Goal: Transaction & Acquisition: Purchase product/service

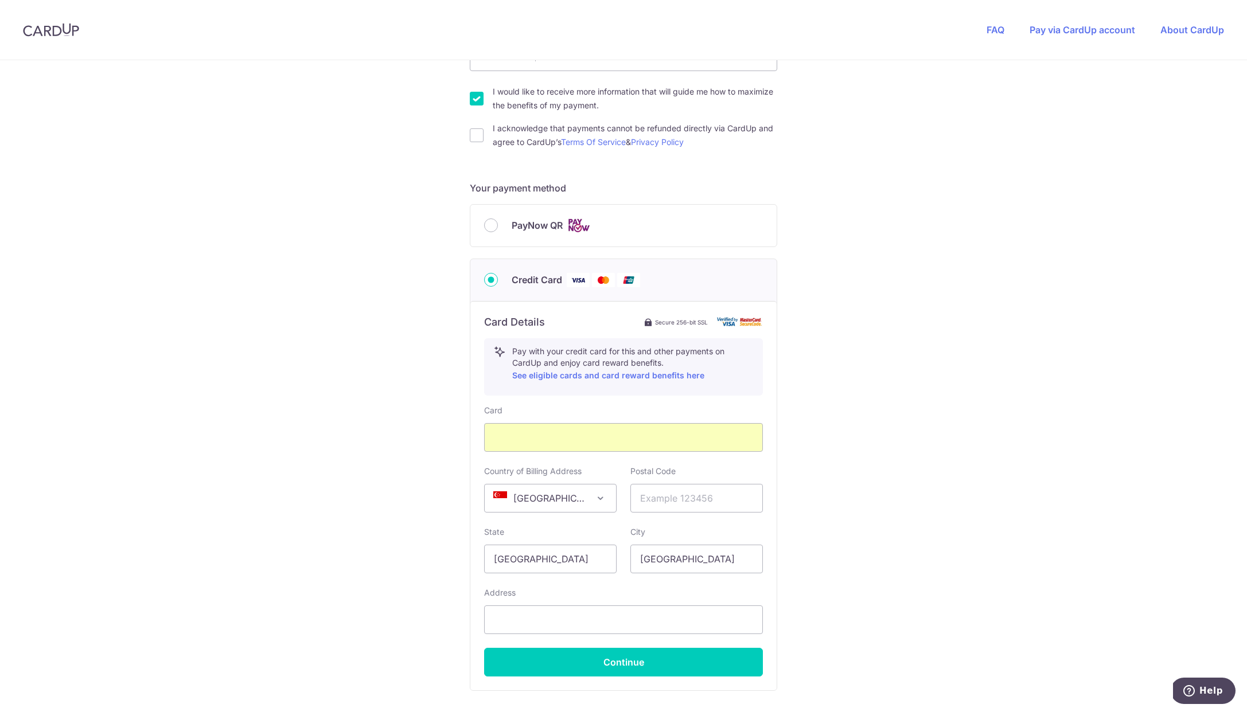
scroll to position [396, 0]
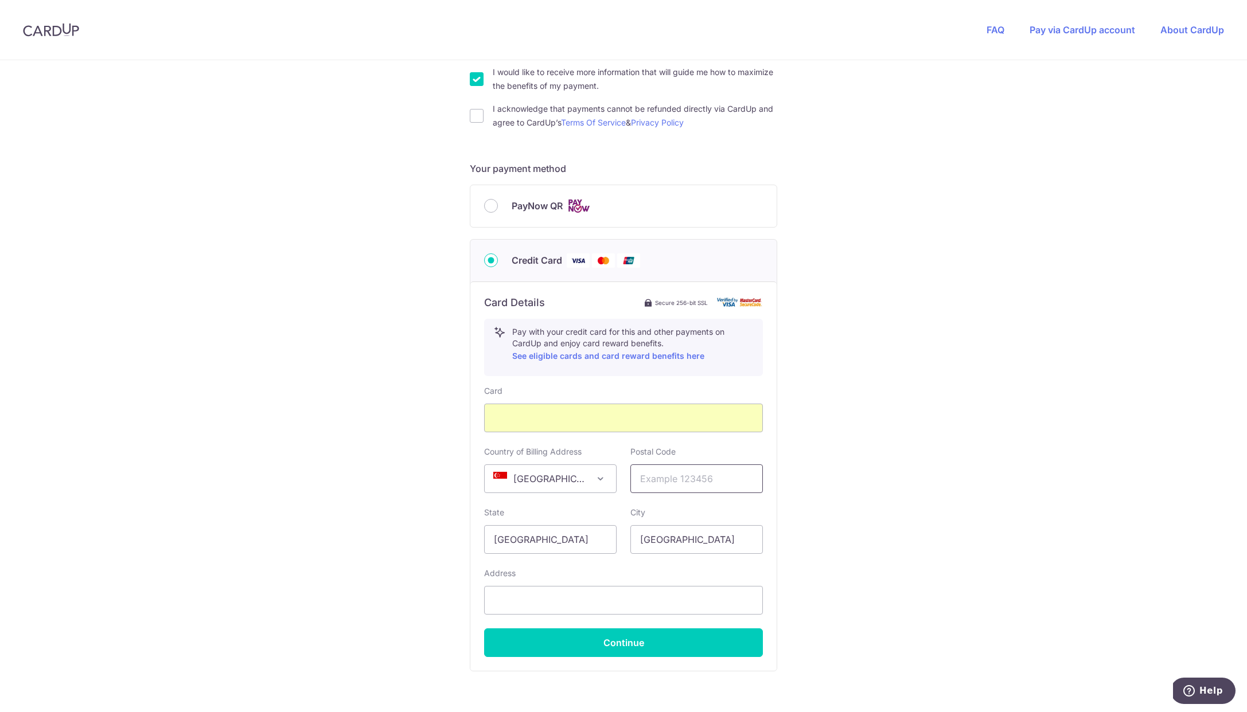
click at [654, 475] on input "text" at bounding box center [696, 479] width 132 height 29
type input "409051"
type input "[STREET_ADDRESS]"
click at [643, 646] on button "Continue" at bounding box center [623, 643] width 279 height 29
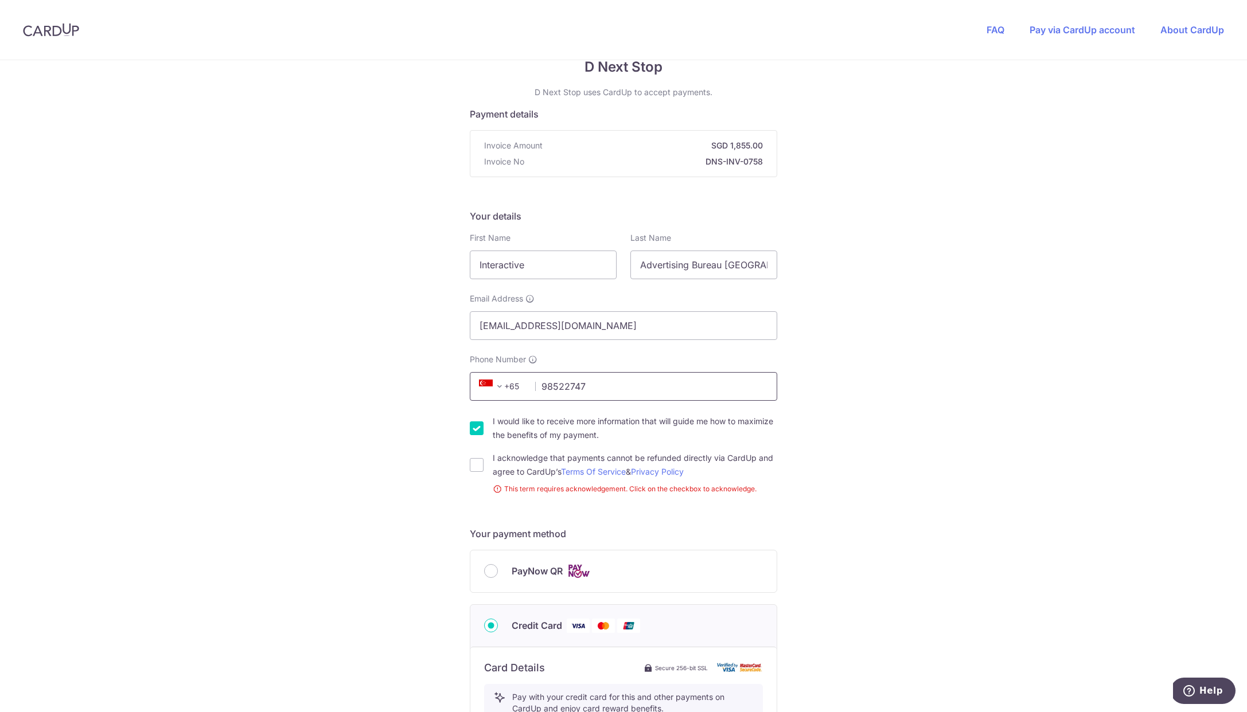
type input "98522747"
click at [1005, 374] on div "You are paying D Next Stop D Next Stop uses CardUp to accept payments. Payment …" at bounding box center [623, 580] width 1247 height 1135
click at [477, 430] on input "I would like to receive more information that will guide me how to maximize the…" at bounding box center [477, 429] width 14 height 14
checkbox input "false"
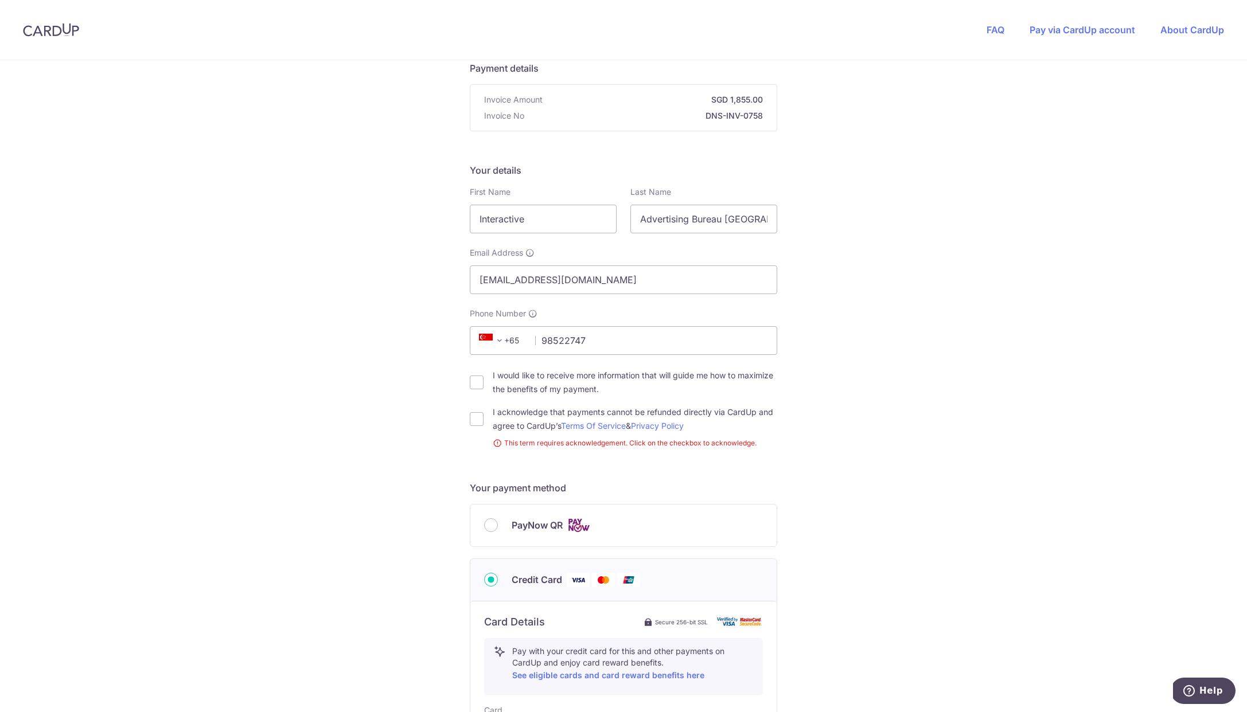
scroll to position [91, 0]
click at [477, 419] on input "I acknowledge that payments cannot be refunded directly via CardUp and agree to…" at bounding box center [477, 422] width 14 height 14
checkbox input "true"
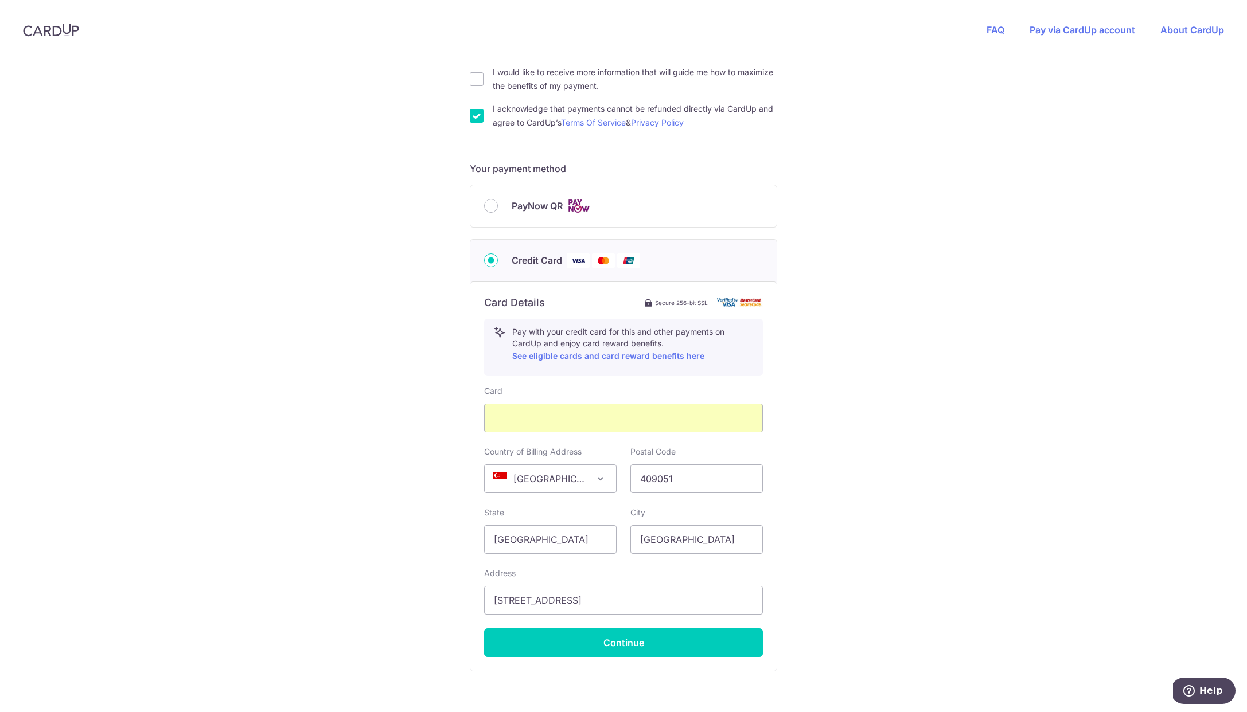
scroll to position [466, 0]
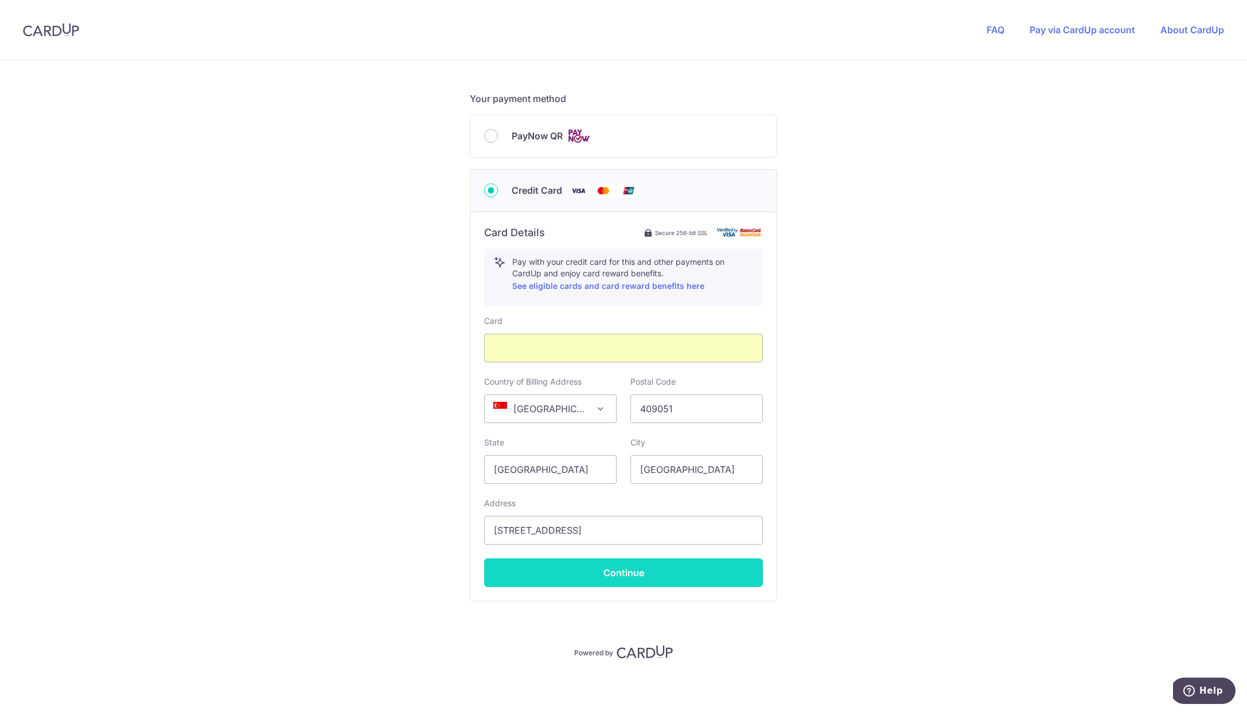
click at [633, 576] on button "Continue" at bounding box center [623, 573] width 279 height 29
type input "**** 7766"
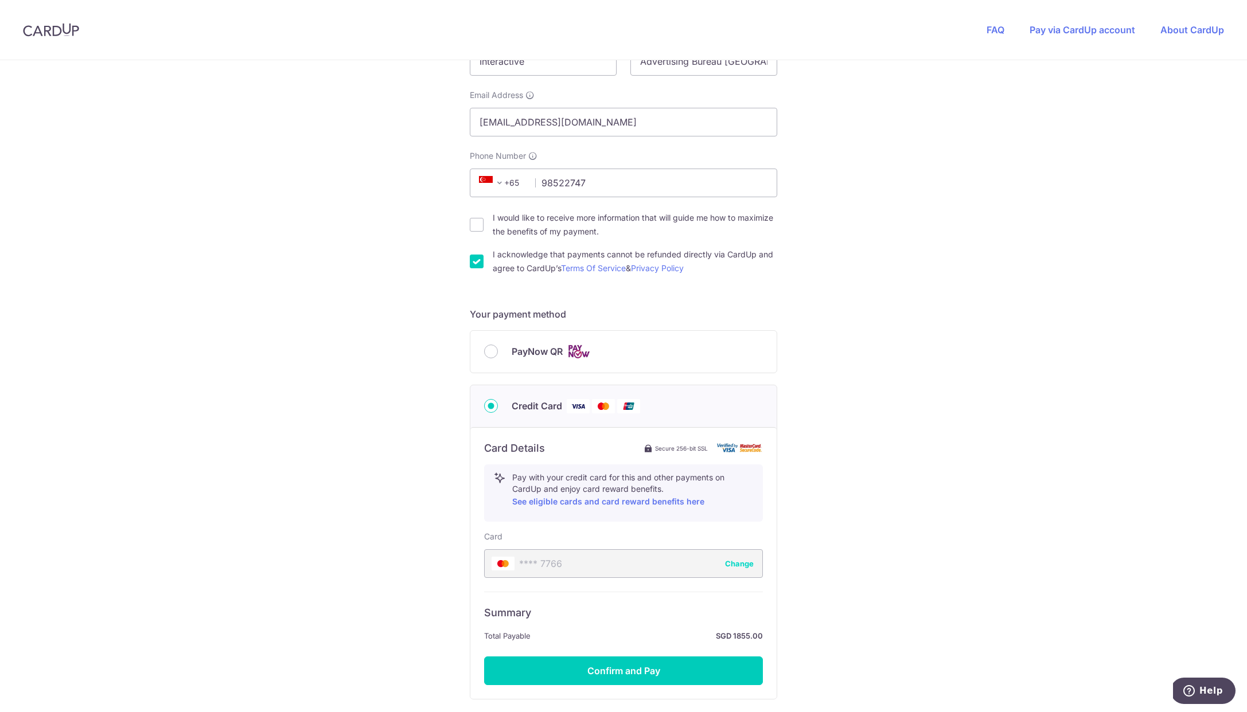
scroll to position [252, 0]
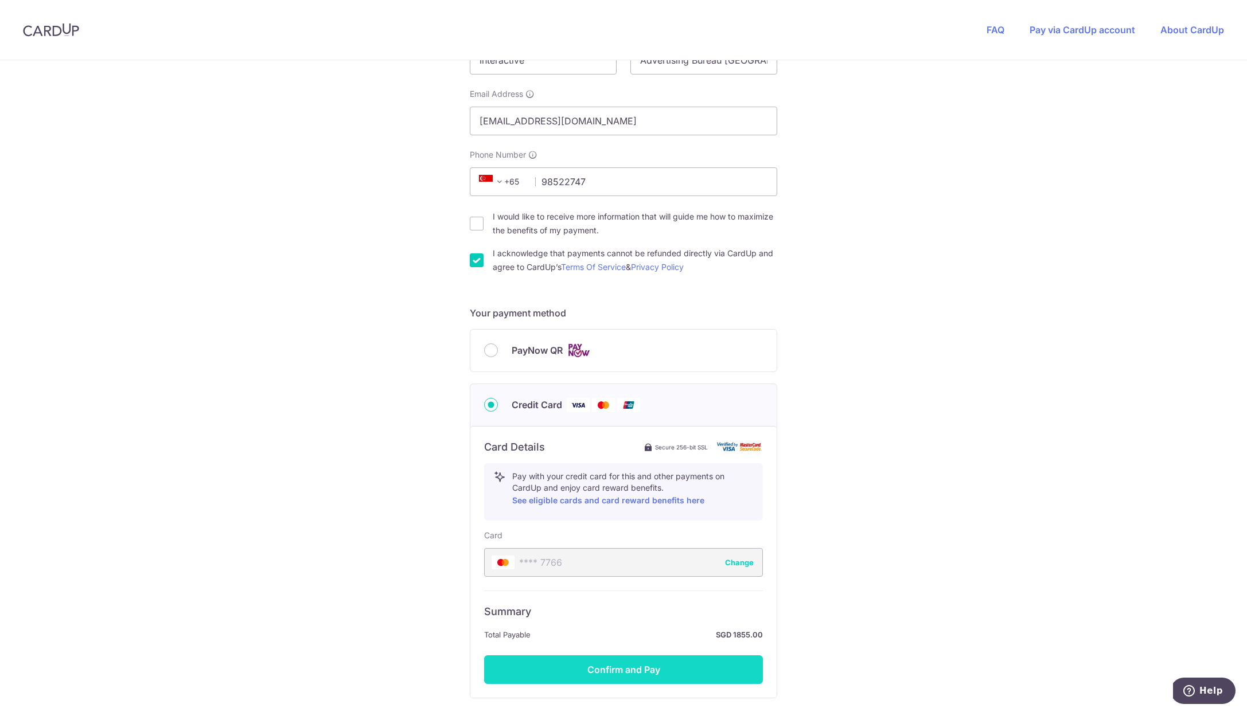
click at [622, 666] on button "Confirm and Pay" at bounding box center [623, 669] width 279 height 29
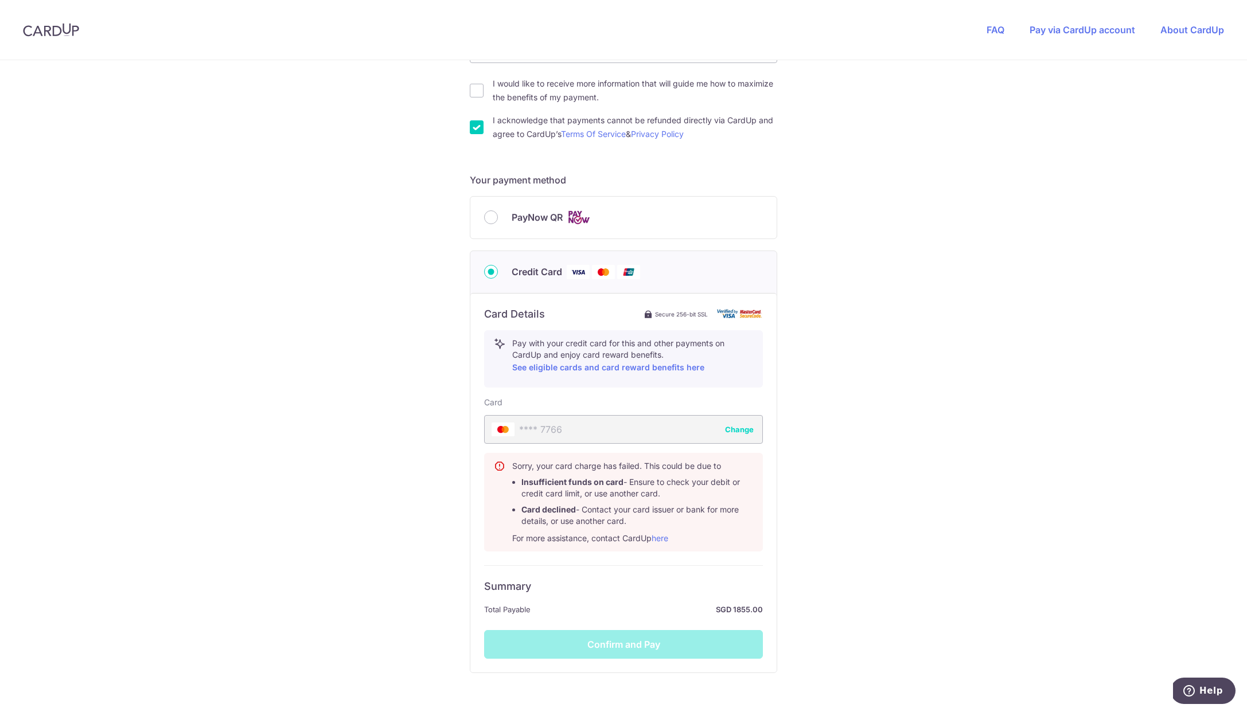
scroll to position [456, 0]
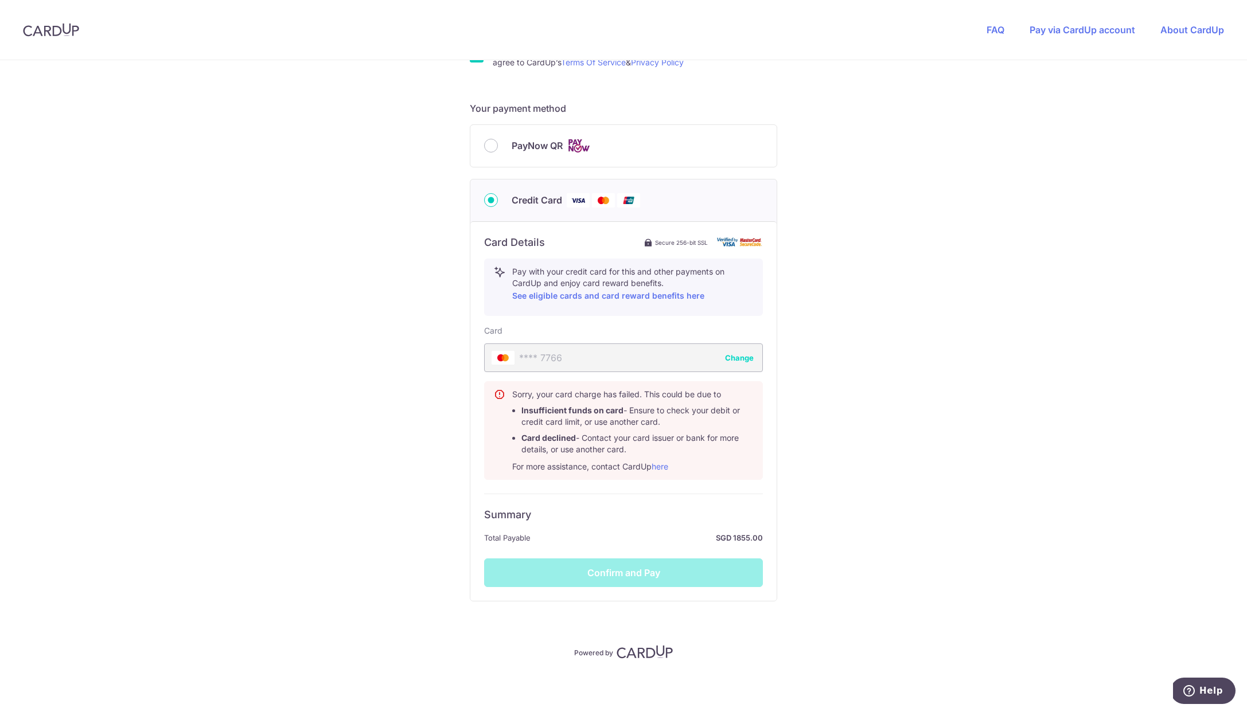
click at [727, 356] on button "Change" at bounding box center [739, 357] width 29 height 11
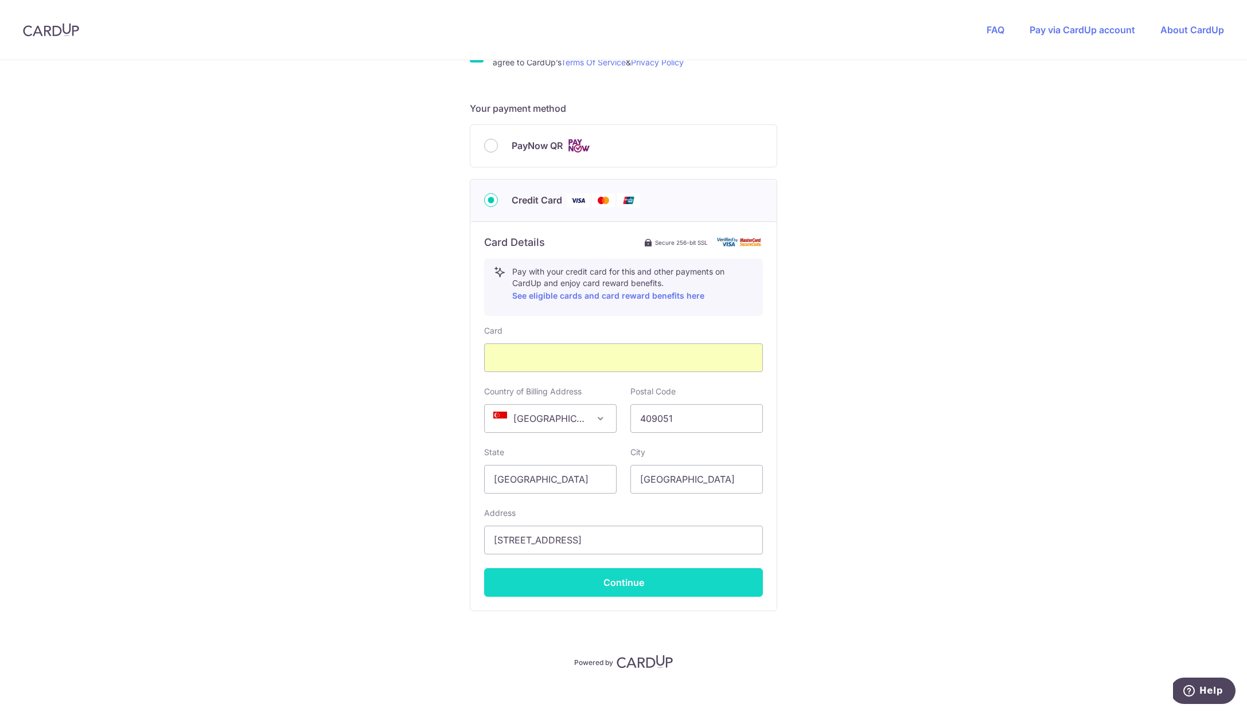
click at [629, 582] on button "Continue" at bounding box center [623, 582] width 279 height 29
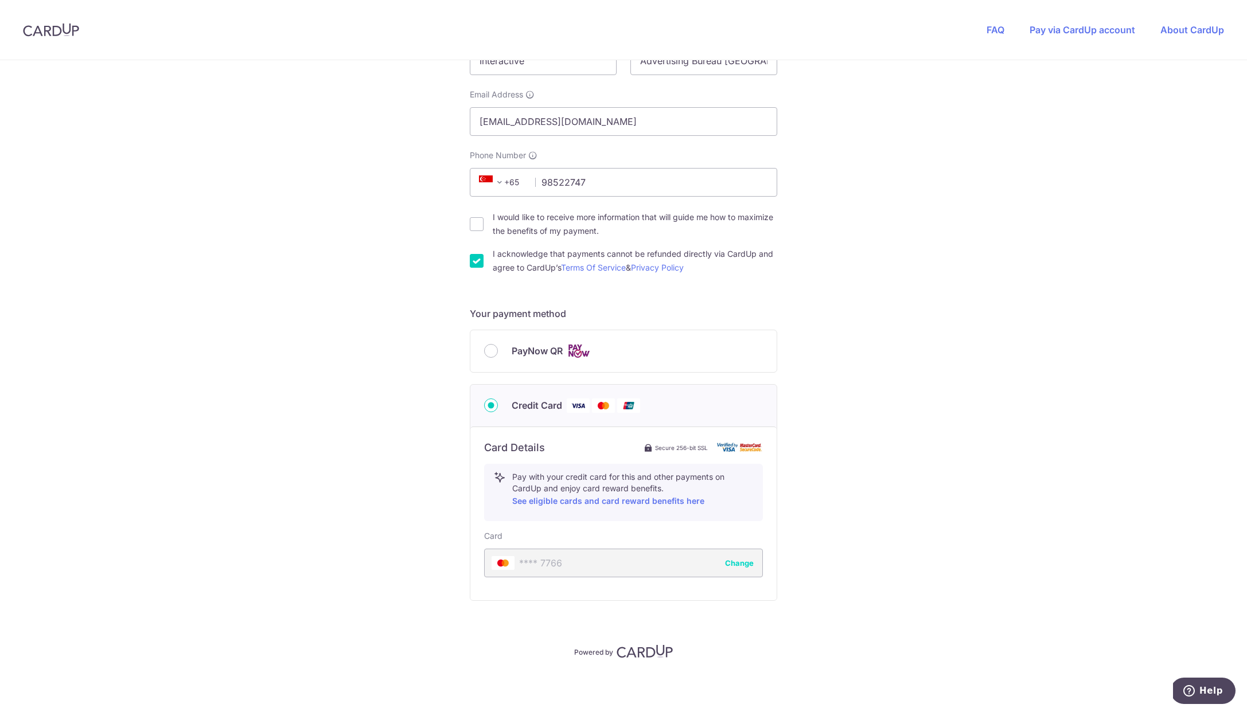
scroll to position [251, 0]
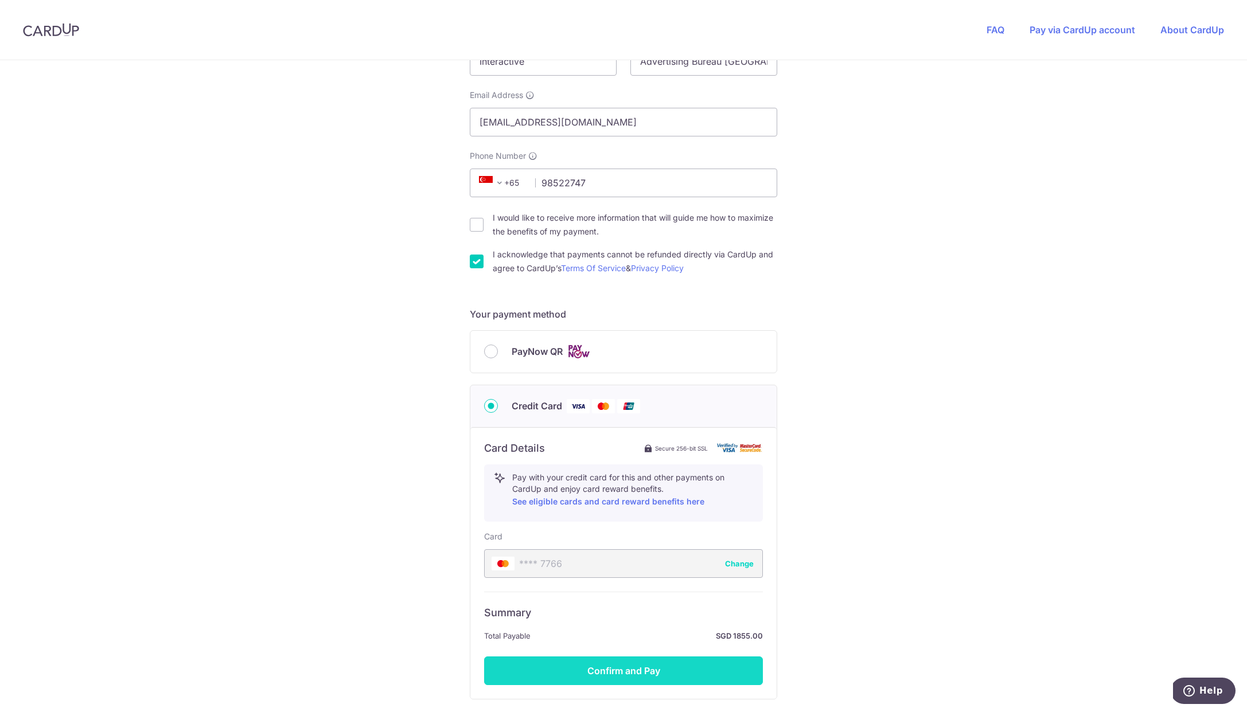
click at [662, 672] on button "Confirm and Pay" at bounding box center [623, 671] width 279 height 29
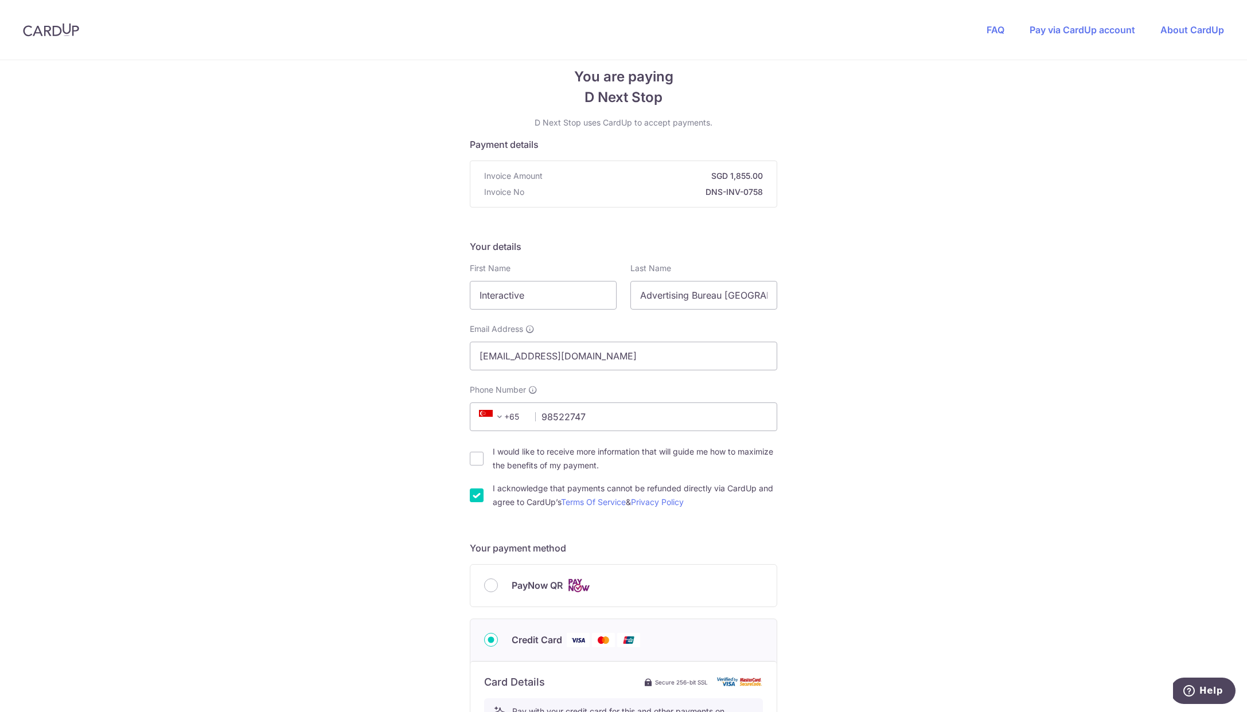
scroll to position [0, 0]
